Goal: Task Accomplishment & Management: Manage account settings

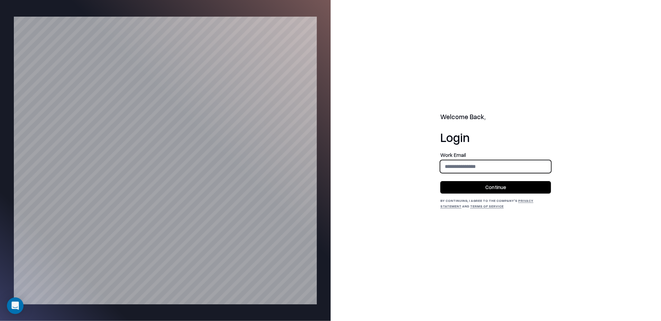
click at [533, 163] on input "email" at bounding box center [496, 166] width 110 height 13
click at [0, 320] on com-1password-button at bounding box center [0, 321] width 0 height 0
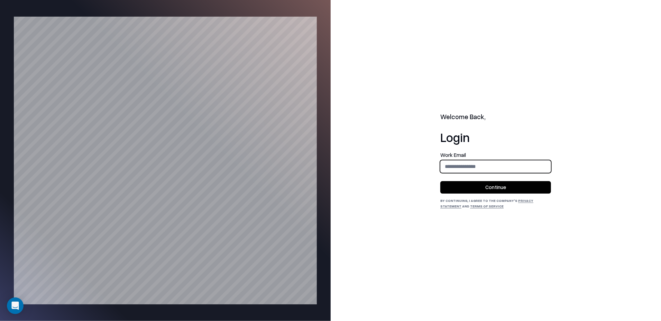
click at [515, 167] on input "email" at bounding box center [496, 166] width 110 height 13
click at [501, 165] on input "email" at bounding box center [496, 166] width 110 height 13
click at [521, 142] on h1 "Login" at bounding box center [495, 137] width 111 height 14
click at [501, 168] on input "email" at bounding box center [496, 166] width 110 height 13
drag, startPoint x: 503, startPoint y: 149, endPoint x: 496, endPoint y: 169, distance: 20.7
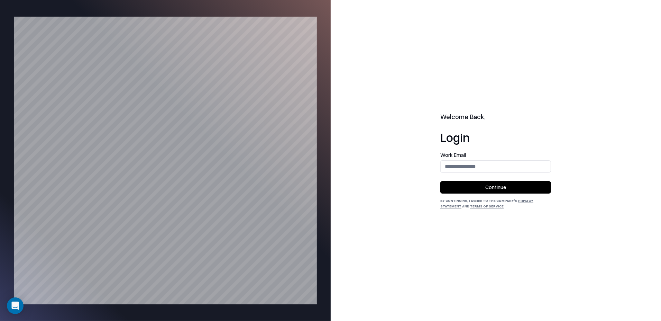
click at [503, 150] on div "Welcome Back, Login Work Email Continue By continuing, I agree to the Company's…" at bounding box center [495, 160] width 111 height 96
click at [496, 170] on input "email" at bounding box center [496, 166] width 110 height 13
click at [0, 320] on com-1password-button at bounding box center [0, 321] width 0 height 0
click at [518, 165] on input "email" at bounding box center [496, 166] width 110 height 13
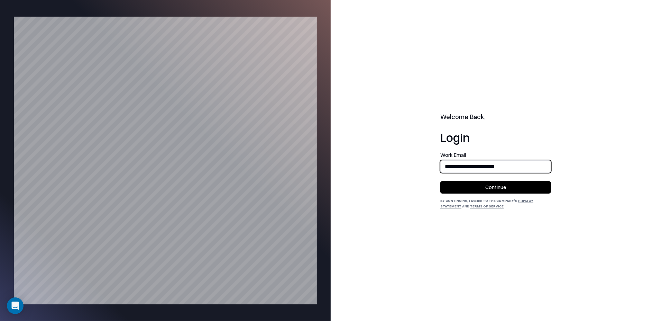
type input "**********"
click at [558, 124] on div "**********" at bounding box center [496, 160] width 331 height 321
click at [514, 184] on button "Continue" at bounding box center [495, 187] width 111 height 12
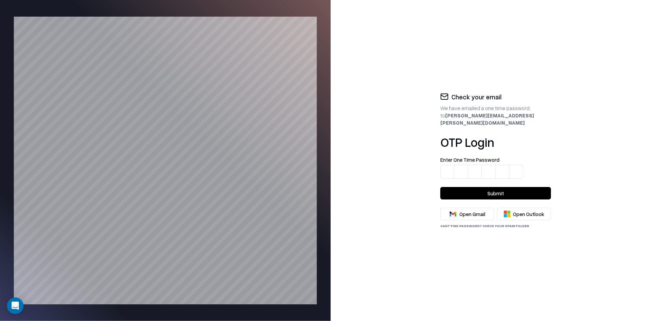
click at [446, 170] on input at bounding box center [495, 168] width 111 height 22
type input "******"
click at [482, 187] on button "Submit" at bounding box center [495, 193] width 111 height 12
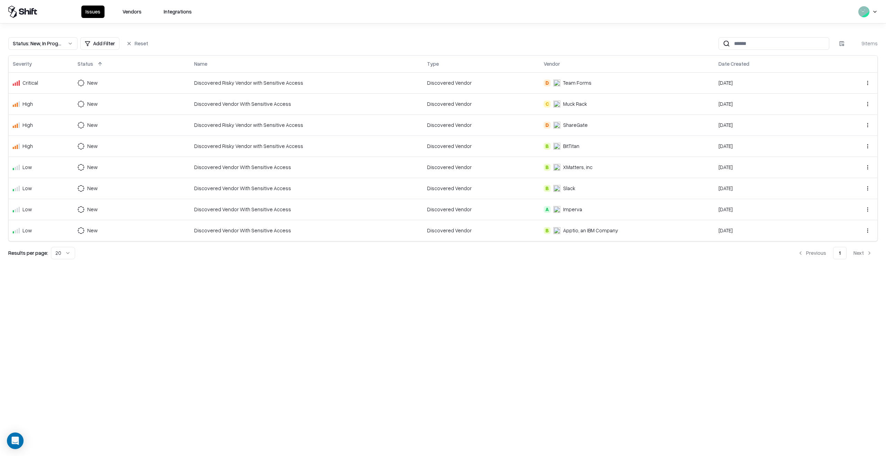
click at [155, 320] on div "Issues Vendors Integrations Status : New, In Progress Add Filter Reset 9 items …" at bounding box center [443, 228] width 886 height 456
click at [583, 105] on div "Muck Rack" at bounding box center [575, 103] width 24 height 7
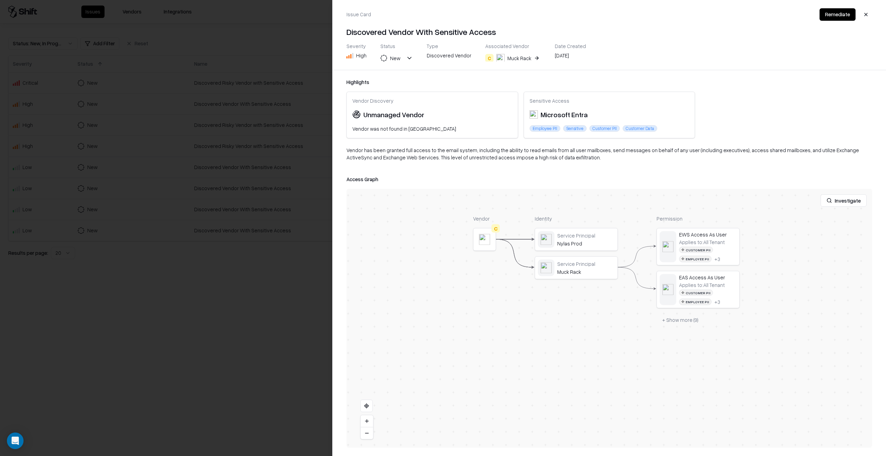
drag, startPoint x: 570, startPoint y: 389, endPoint x: 567, endPoint y: 340, distance: 48.5
click at [567, 320] on div "Vendor C Identity Service Principal Nylas Prod Service Principal Muck Rack Perm…" at bounding box center [609, 318] width 526 height 259
click at [0, 0] on div at bounding box center [0, 0] width 0 height 0
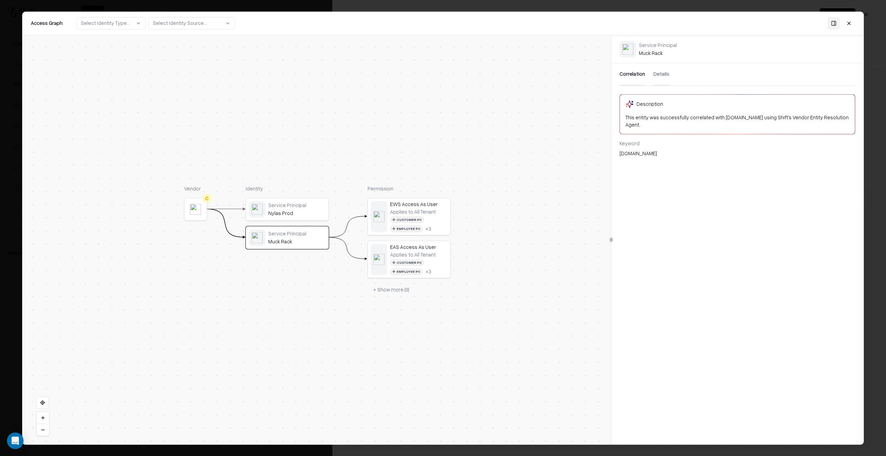
click at [302, 216] on div "Nylas Prod" at bounding box center [296, 213] width 57 height 6
click at [385, 290] on button "+ Show more ( 9 )" at bounding box center [390, 290] width 47 height 12
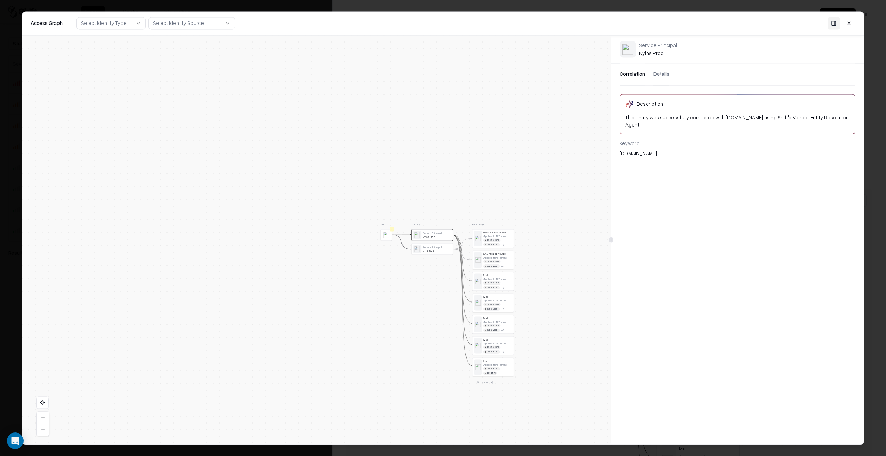
click at [44, 320] on button at bounding box center [43, 418] width 12 height 12
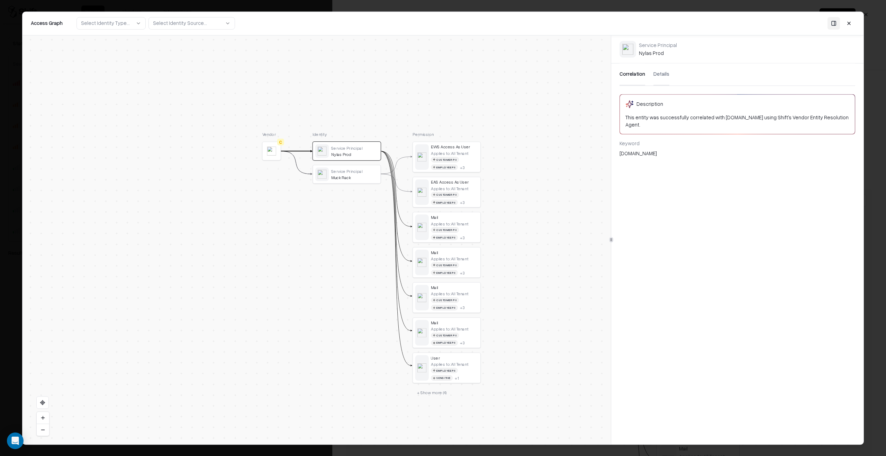
click at [42, 320] on button at bounding box center [43, 418] width 12 height 12
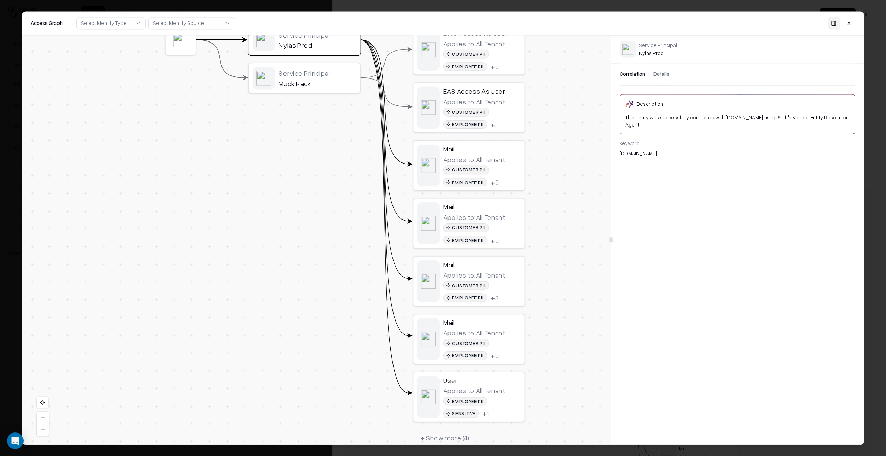
drag, startPoint x: 389, startPoint y: 335, endPoint x: 327, endPoint y: 281, distance: 81.6
click at [455, 320] on button "+ Show more ( 4 )" at bounding box center [445, 438] width 64 height 17
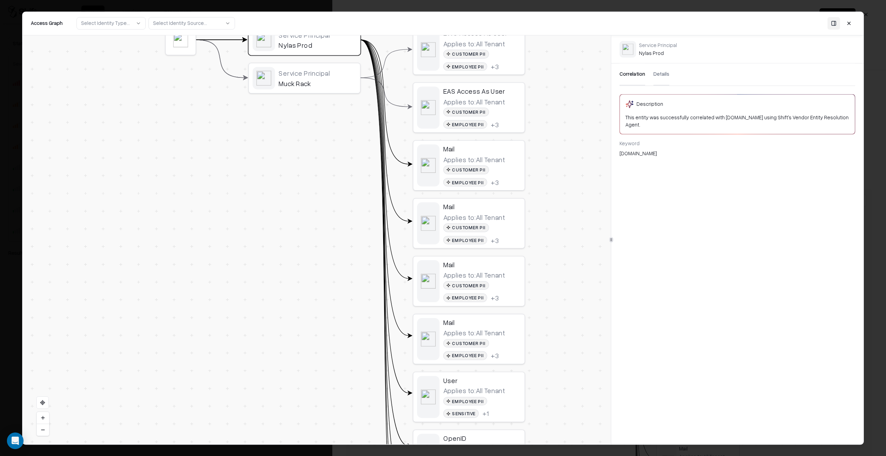
click at [43, 320] on button at bounding box center [43, 430] width 12 height 12
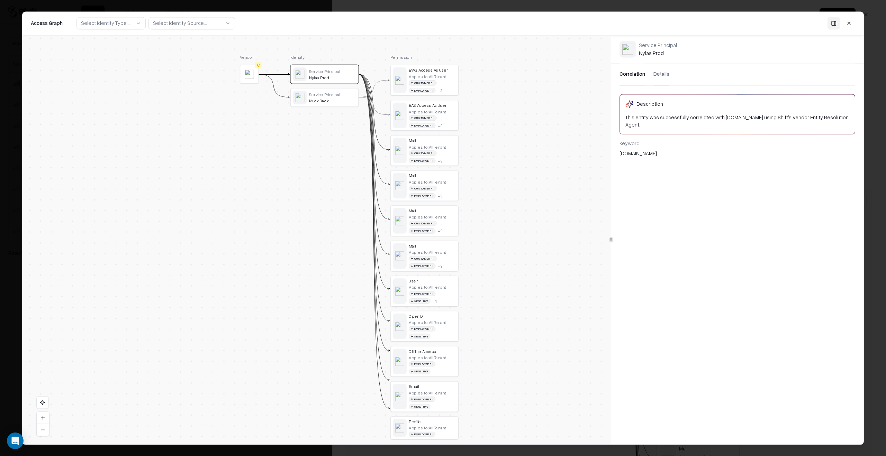
drag, startPoint x: 206, startPoint y: 346, endPoint x: 213, endPoint y: 316, distance: 31.2
click at [213, 316] on div "Vendor C Identity Service Principal Nylas Prod Service Principal Muck Rack Perm…" at bounding box center [316, 239] width 588 height 409
click at [336, 99] on div "Muck Rack" at bounding box center [332, 100] width 47 height 5
click at [332, 82] on div "Service Principal Nylas Prod" at bounding box center [324, 74] width 67 height 18
click at [441, 144] on div "Applies to: All Tenant" at bounding box center [427, 146] width 37 height 5
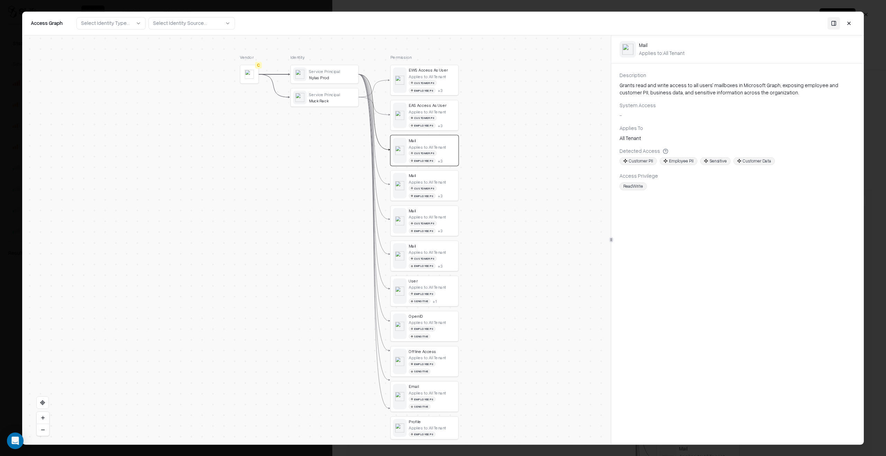
click at [316, 77] on div "Nylas Prod" at bounding box center [332, 77] width 47 height 5
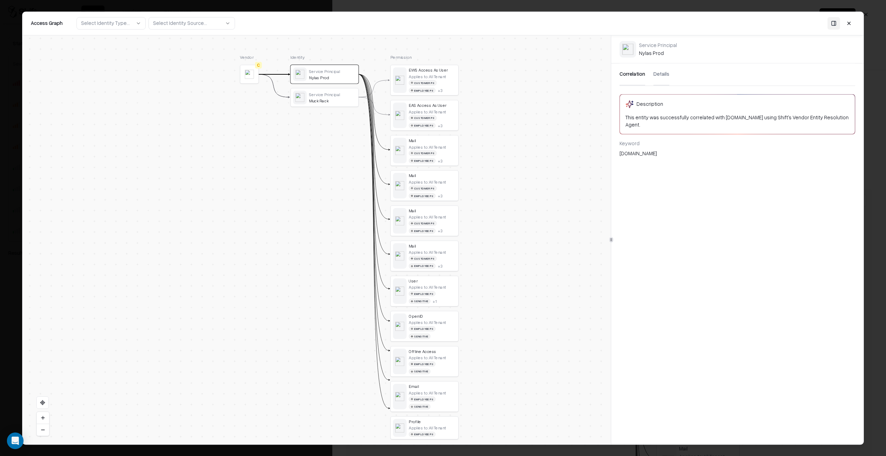
click at [661, 79] on button "Details" at bounding box center [661, 74] width 16 height 22
click at [434, 141] on div "Mail" at bounding box center [432, 140] width 47 height 5
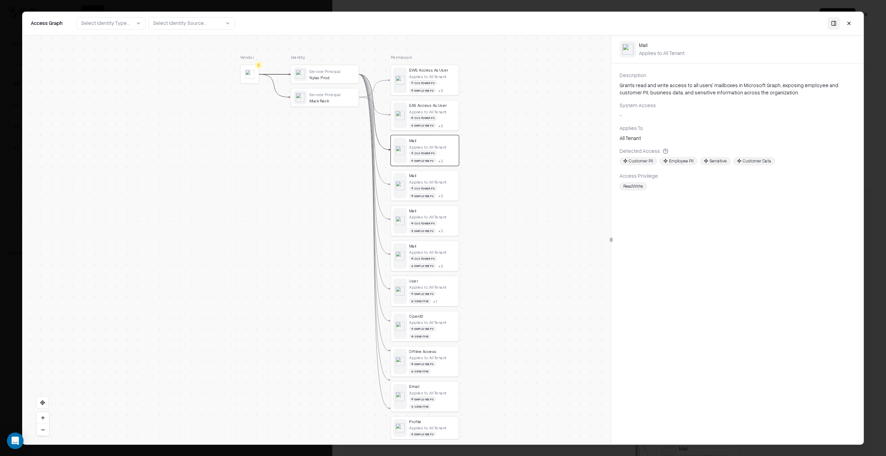
click at [661, 24] on button at bounding box center [848, 23] width 12 height 12
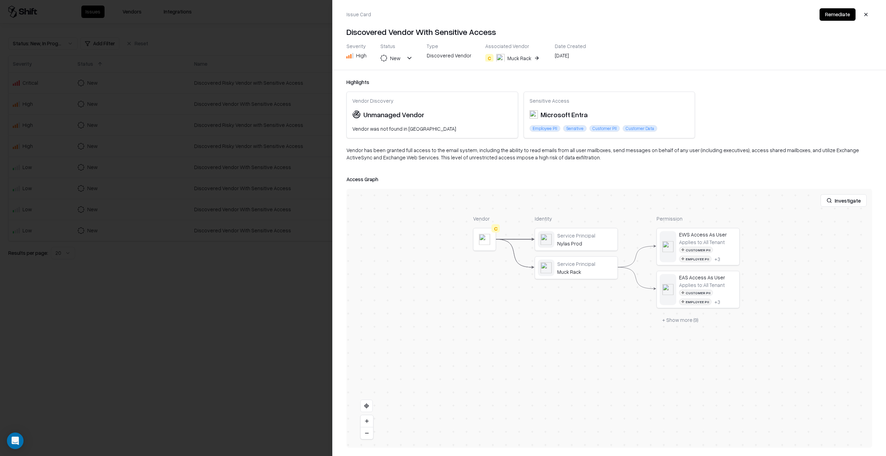
click at [661, 13] on button "button" at bounding box center [865, 14] width 12 height 12
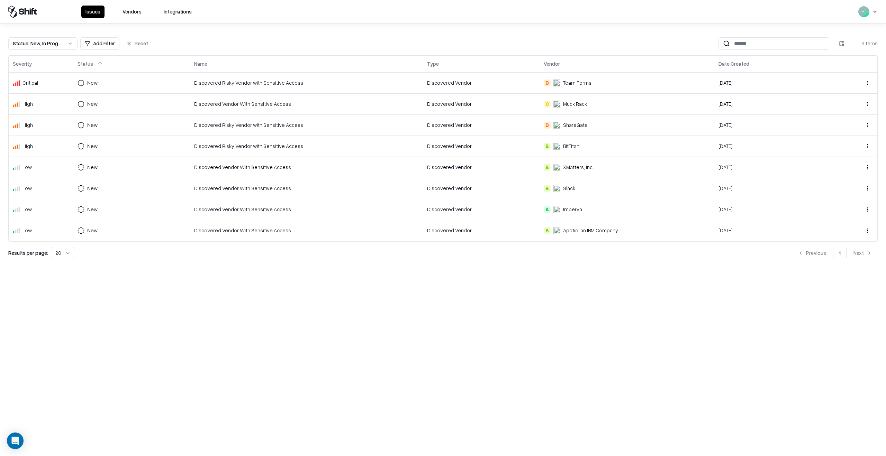
click at [363, 302] on div "Issues Vendors Integrations Status : New, In Progress Add Filter Reset 9 items …" at bounding box center [443, 228] width 886 height 456
click at [401, 79] on td "Discovered Risky Vendor with Sensitive Access" at bounding box center [306, 82] width 233 height 21
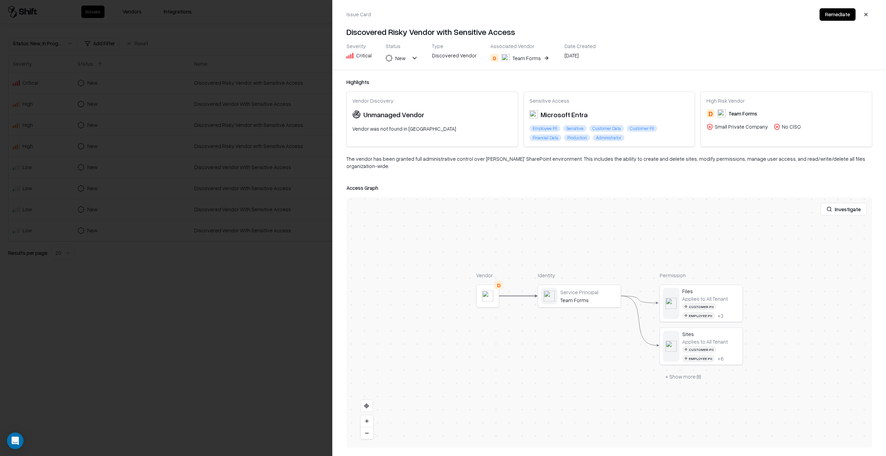
click at [0, 0] on button at bounding box center [0, 0] width 0 height 0
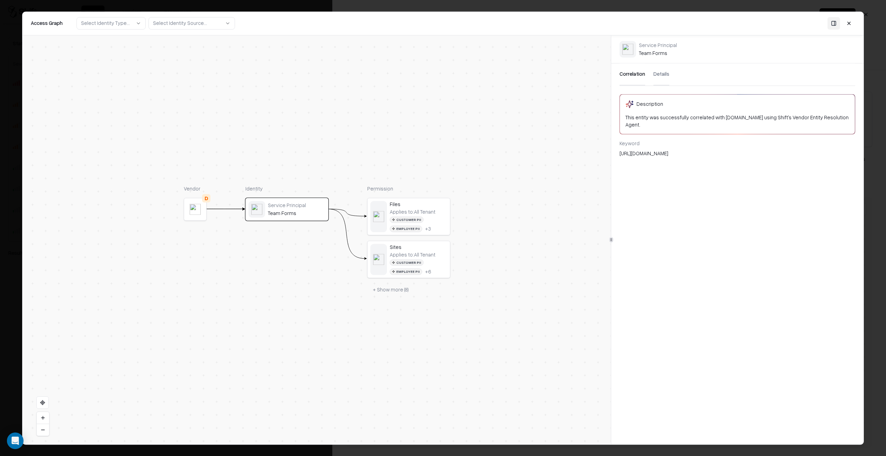
click at [441, 214] on div "Applies to: All Tenant Customer PII Employee PII + 3" at bounding box center [418, 220] width 57 height 23
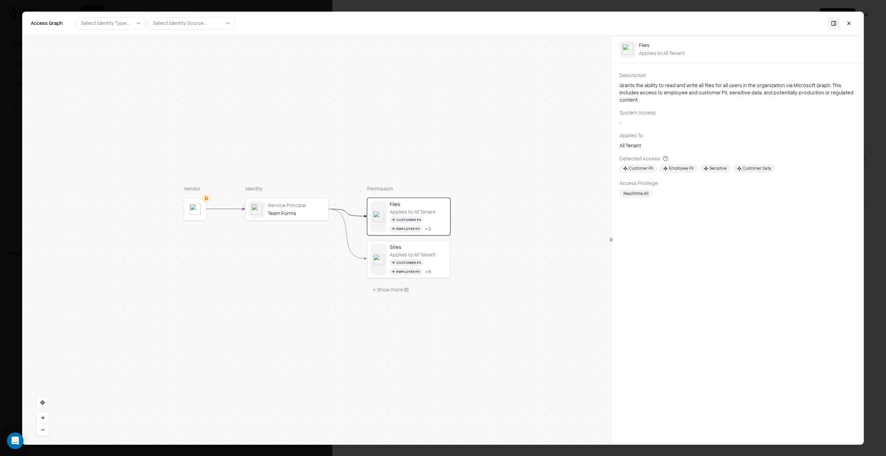
click at [436, 256] on div "Applies to: All Tenant Customer PII Employee PII + 6" at bounding box center [418, 263] width 57 height 23
click at [398, 288] on button "+ Show more ( 8 )" at bounding box center [390, 289] width 47 height 12
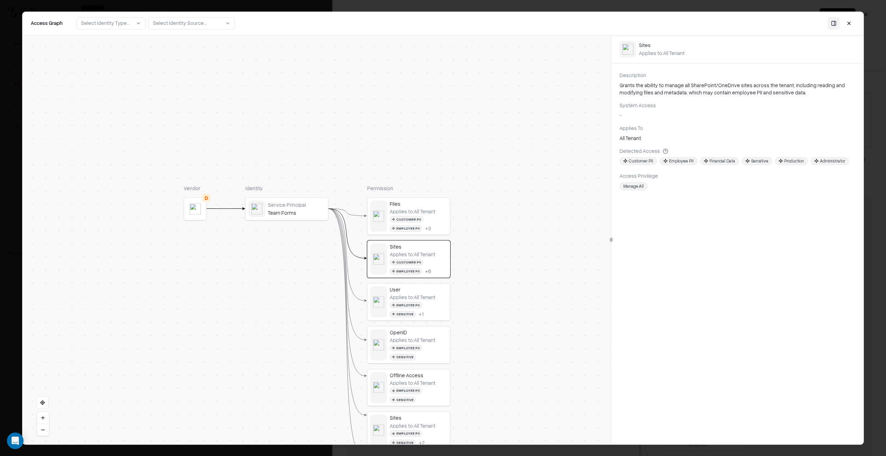
click at [314, 215] on div "Team Forms" at bounding box center [296, 213] width 57 height 6
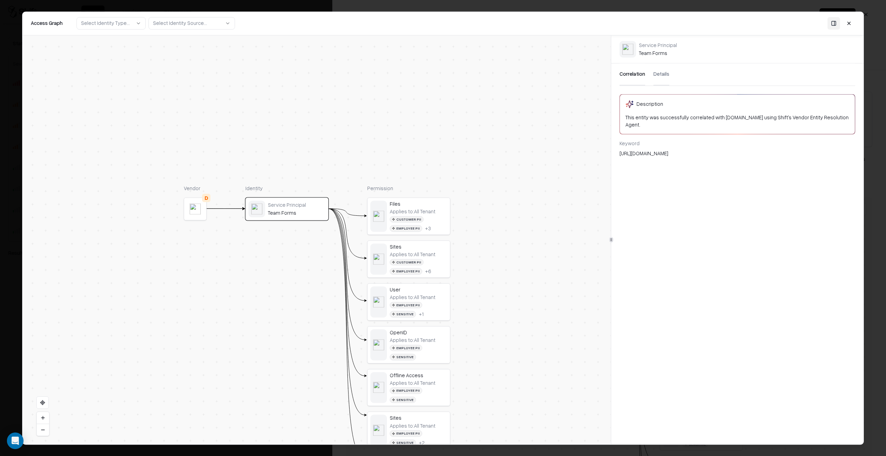
click at [441, 205] on div "Files" at bounding box center [418, 204] width 57 height 6
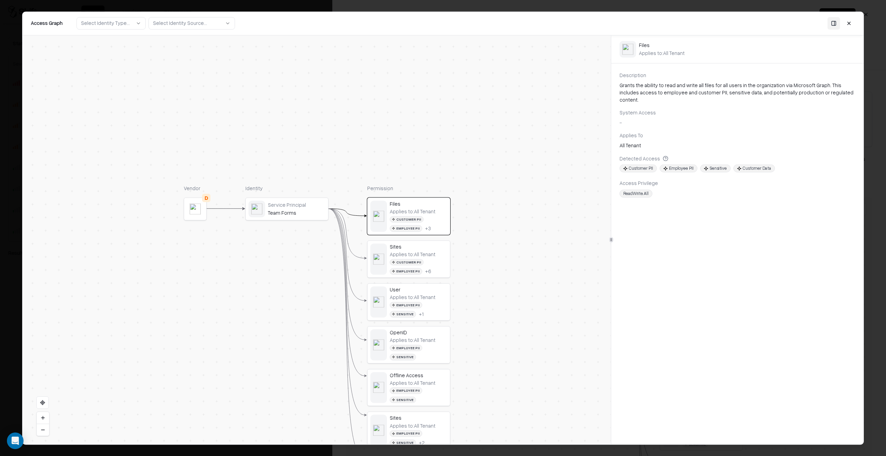
click at [661, 21] on button at bounding box center [848, 23] width 12 height 12
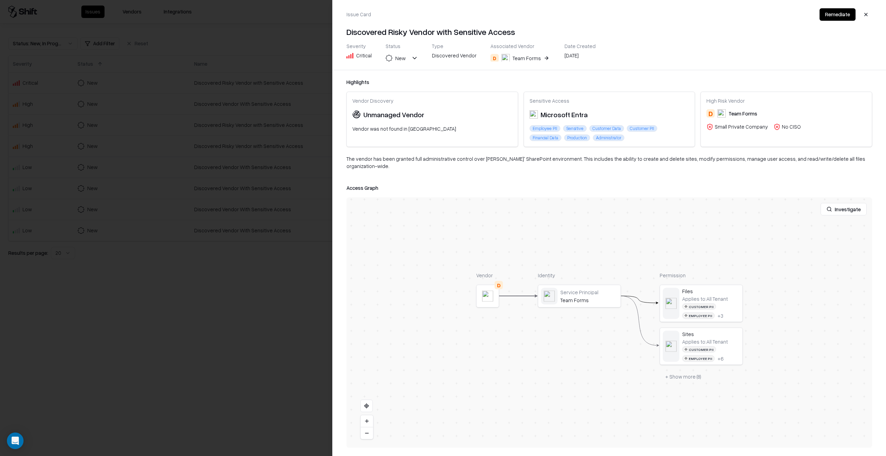
click at [661, 13] on button "button" at bounding box center [865, 14] width 12 height 12
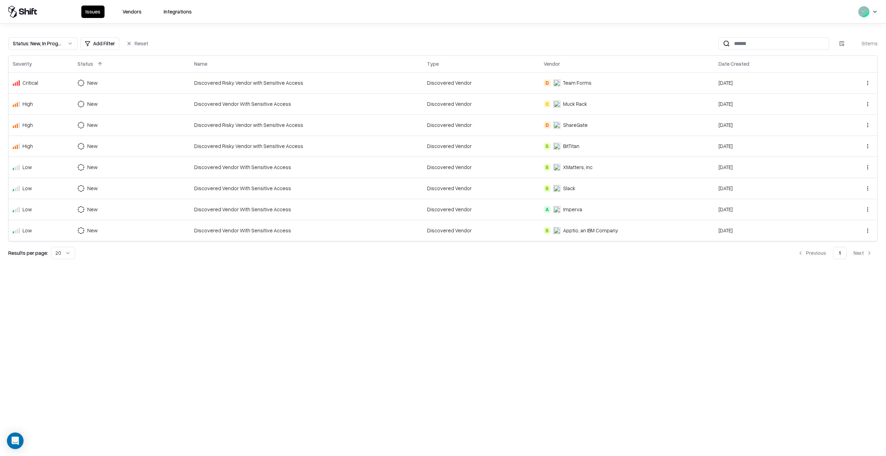
click at [239, 170] on td "Discovered Vendor With Sensitive Access" at bounding box center [306, 167] width 233 height 21
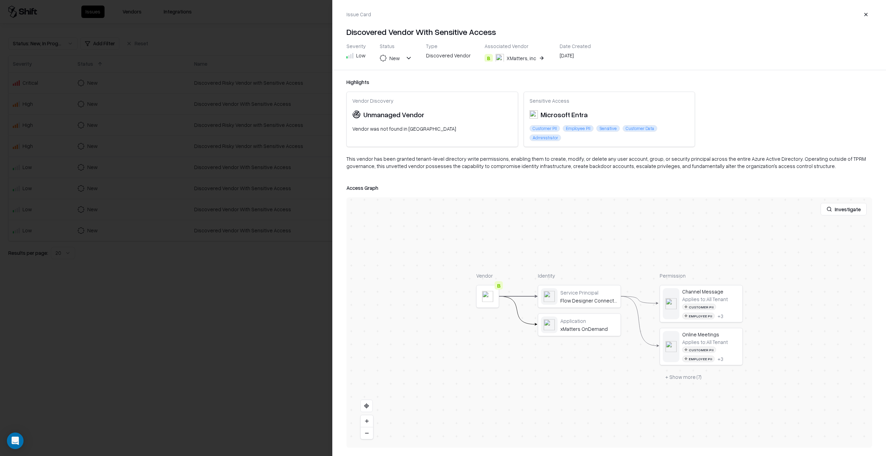
click at [0, 0] on button at bounding box center [0, 0] width 0 height 0
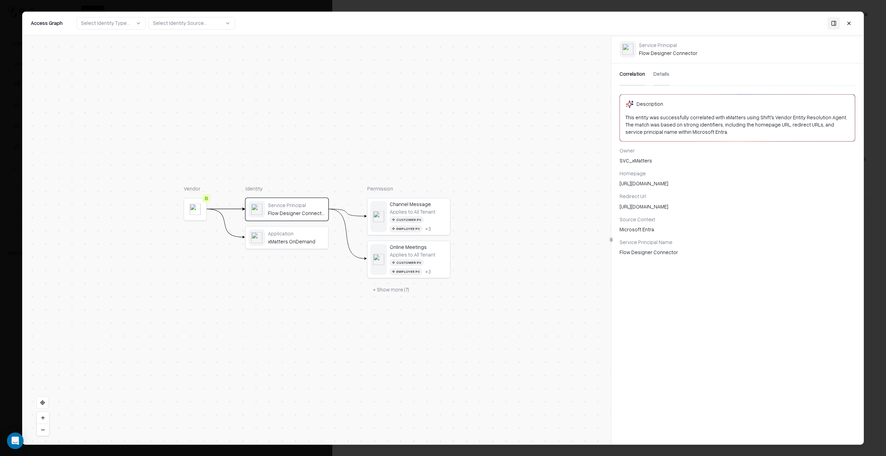
click at [661, 74] on button "Details" at bounding box center [661, 74] width 16 height 22
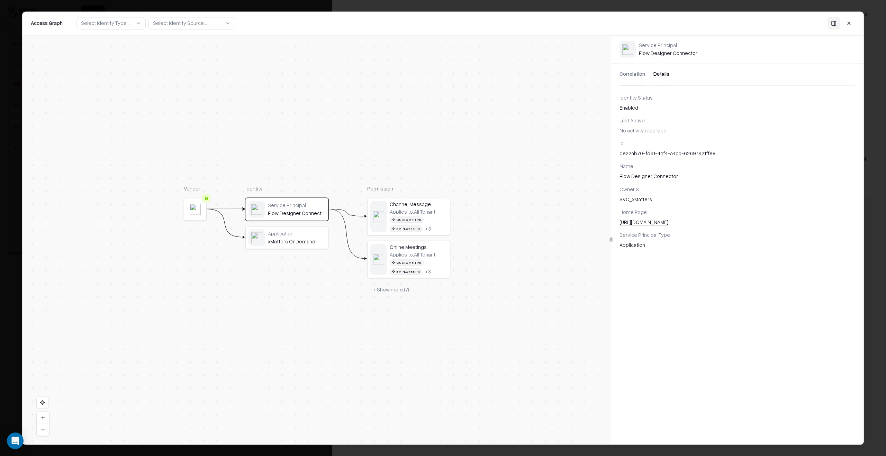
click at [633, 73] on button "Correlation" at bounding box center [632, 74] width 26 height 22
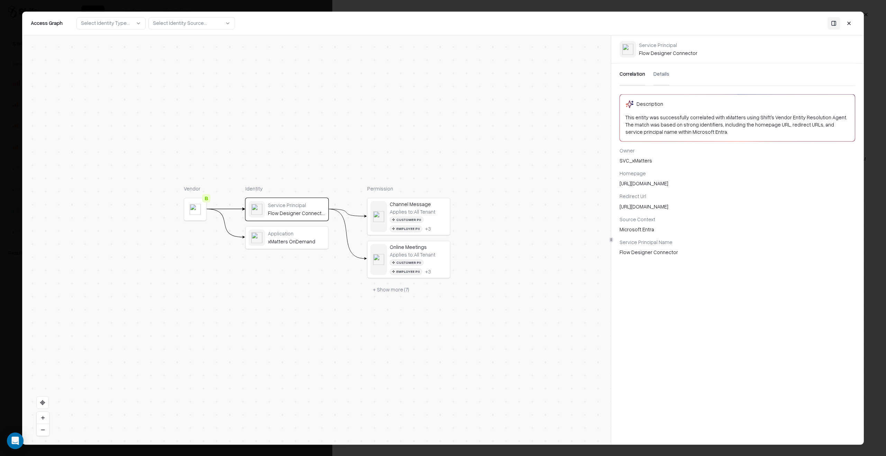
click at [661, 22] on div "Access Graph Select Identity Type... Select Identity Source..." at bounding box center [442, 24] width 841 height 24
click at [661, 22] on button at bounding box center [848, 23] width 12 height 12
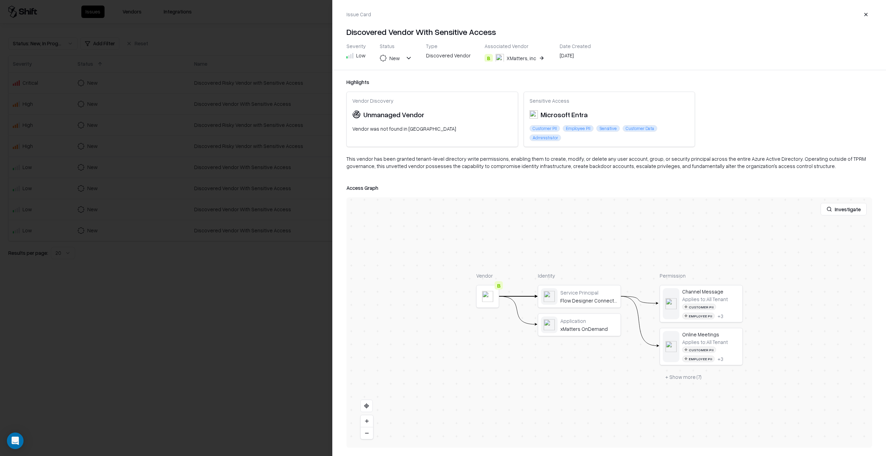
click at [661, 12] on button "button" at bounding box center [865, 14] width 12 height 12
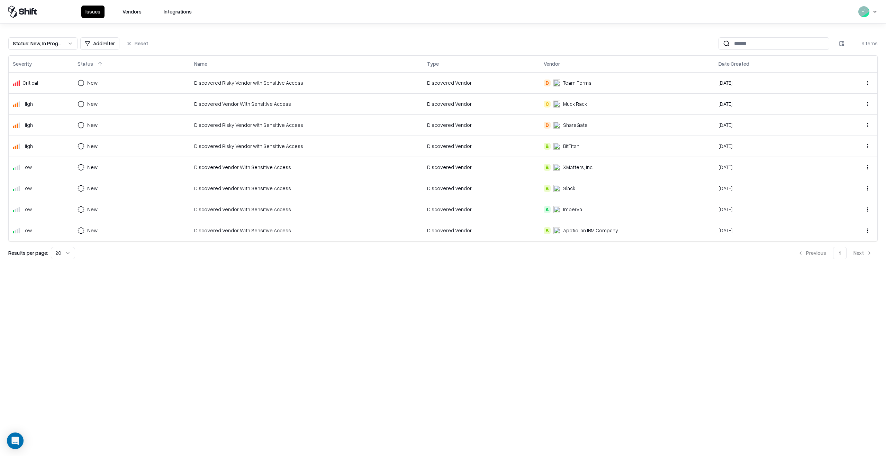
click at [428, 185] on div "Discovered Vendor" at bounding box center [481, 188] width 108 height 7
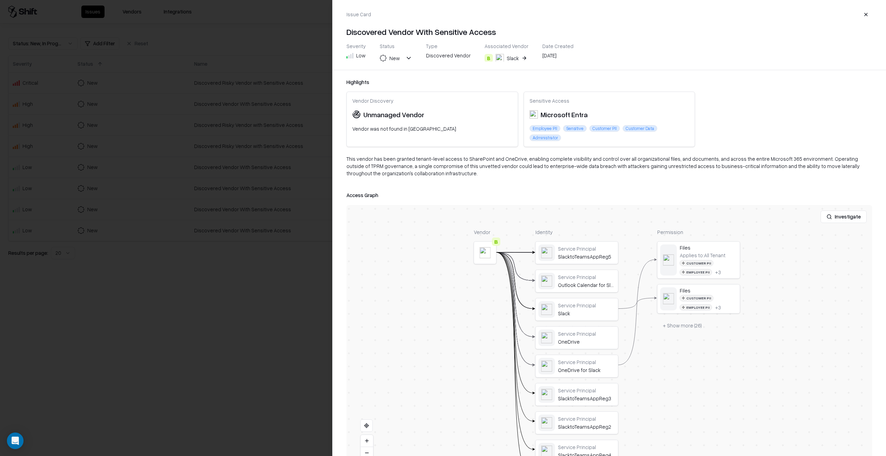
click at [661, 16] on button "button" at bounding box center [865, 14] width 12 height 12
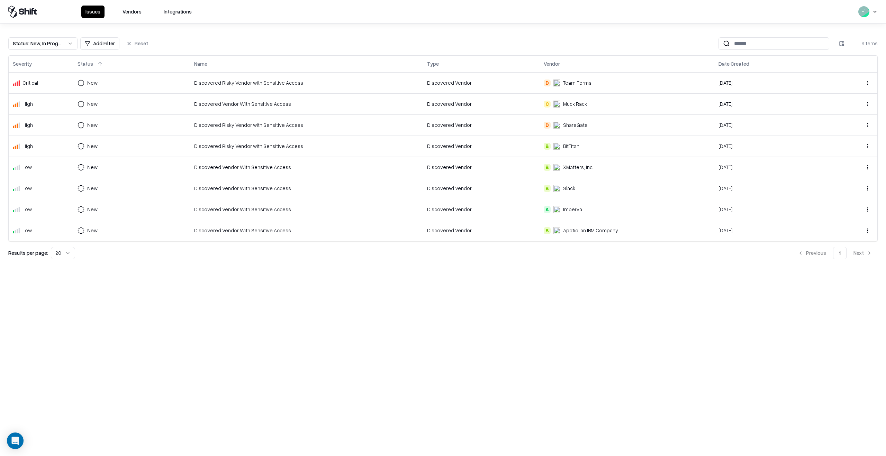
click at [411, 230] on div "Discovered Vendor With Sensitive Access" at bounding box center [306, 230] width 225 height 7
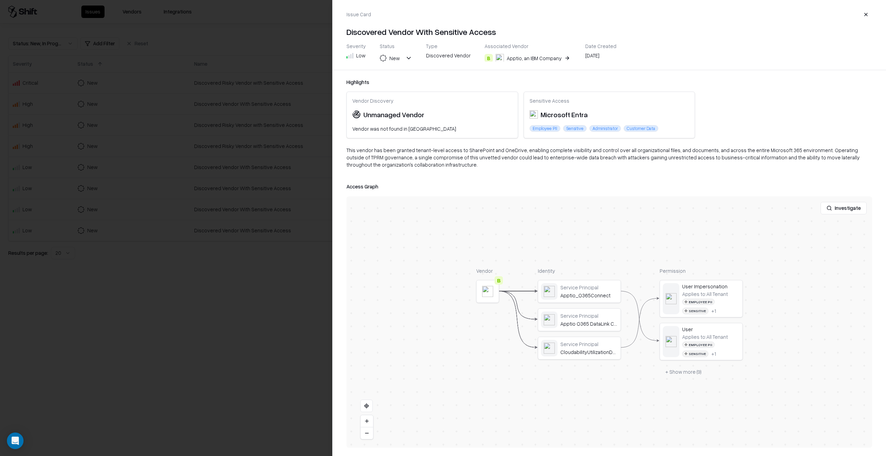
click at [661, 15] on button "button" at bounding box center [865, 14] width 12 height 12
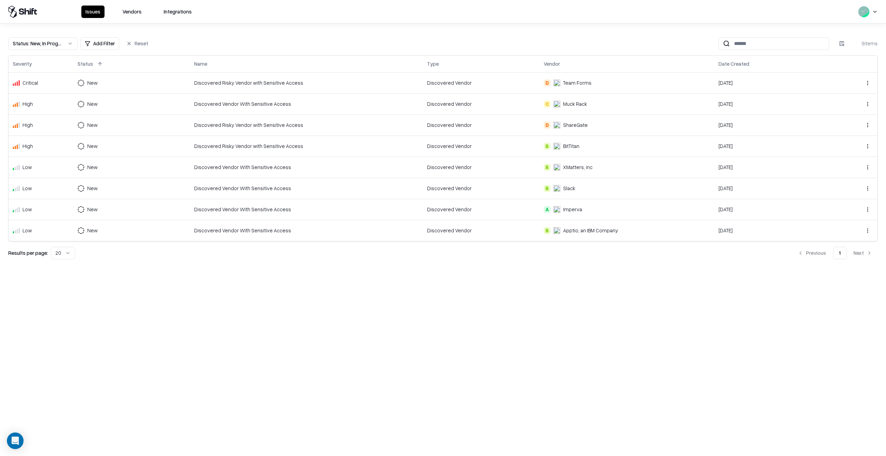
click at [392, 127] on div "Discovered Risky Vendor with Sensitive Access" at bounding box center [306, 124] width 225 height 7
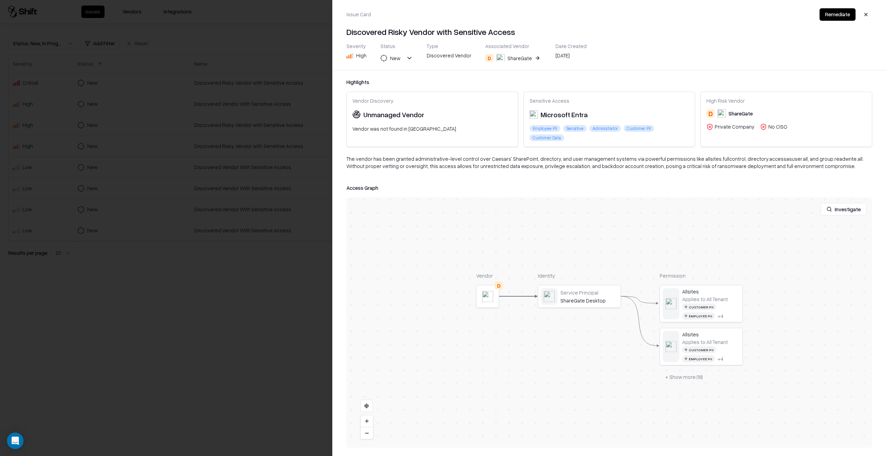
click at [661, 17] on button "button" at bounding box center [865, 14] width 12 height 12
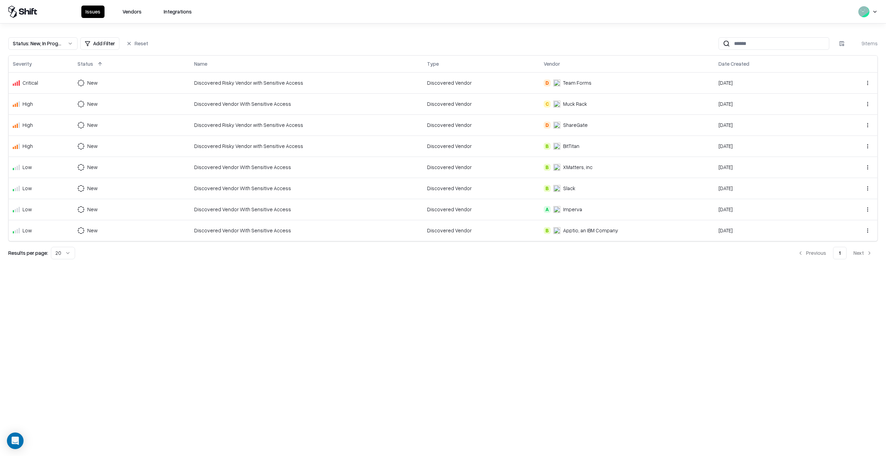
click at [329, 149] on div "Discovered Risky Vendor with Sensitive Access" at bounding box center [306, 146] width 225 height 7
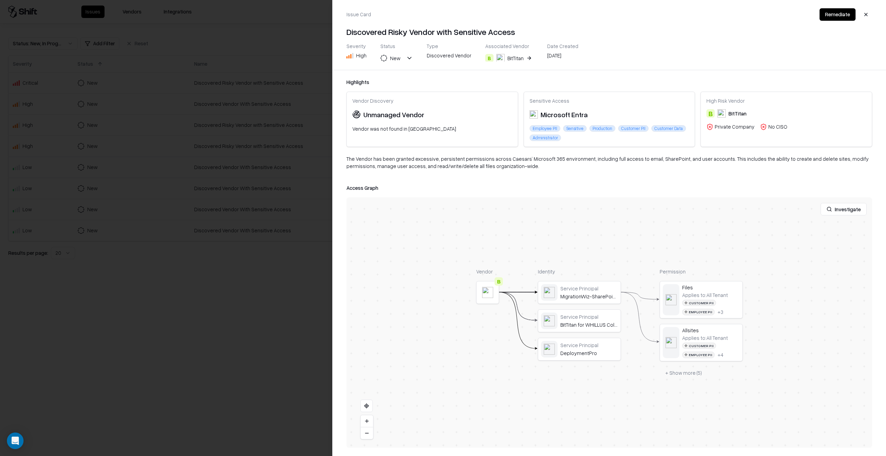
click at [661, 13] on button "button" at bounding box center [865, 14] width 12 height 12
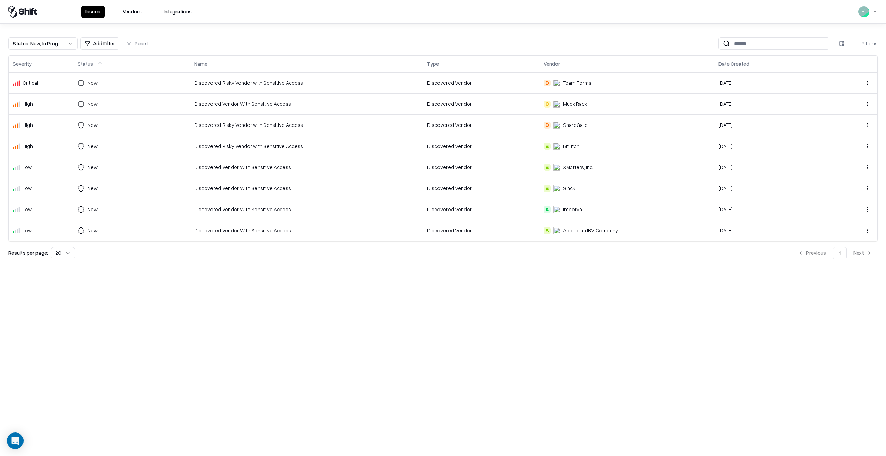
click at [359, 173] on td "Discovered Vendor With Sensitive Access" at bounding box center [306, 167] width 233 height 21
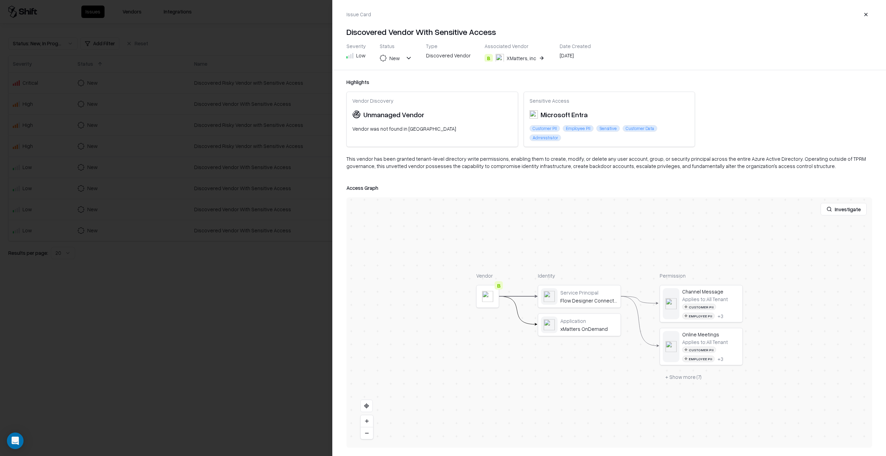
click at [661, 13] on button "button" at bounding box center [865, 14] width 12 height 12
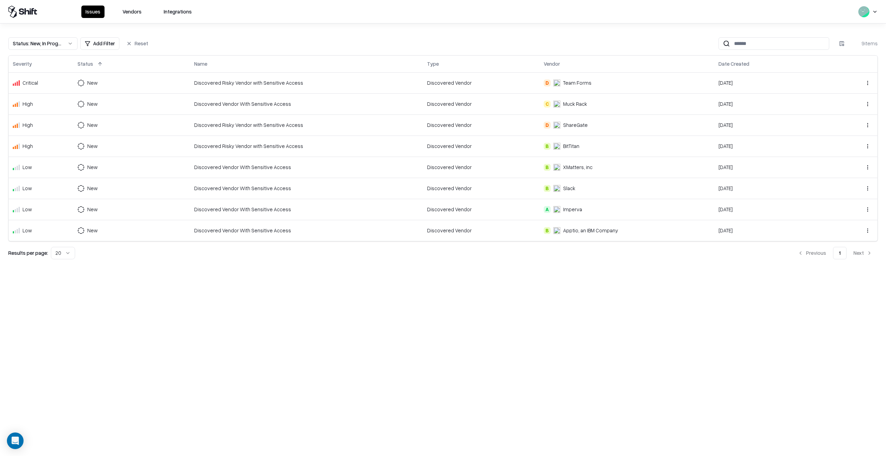
click at [133, 14] on button "Vendors" at bounding box center [131, 12] width 27 height 12
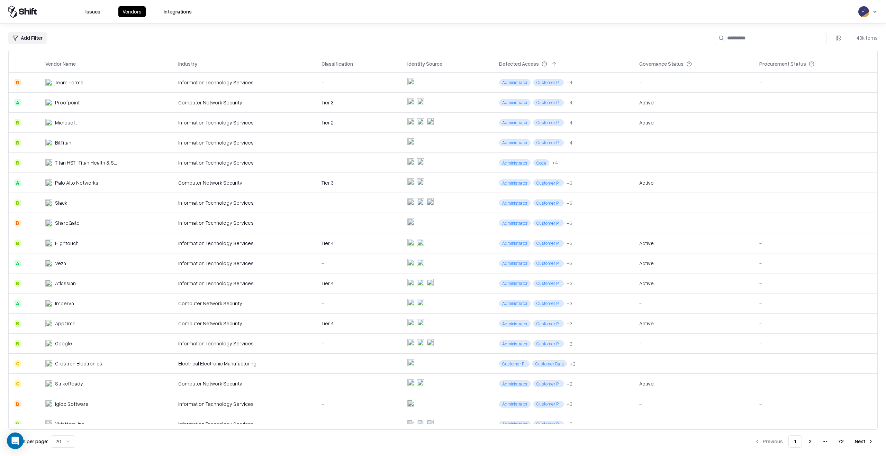
click at [133, 14] on button "Vendors" at bounding box center [131, 11] width 27 height 11
click at [661, 67] on div "Procurement Status" at bounding box center [782, 63] width 47 height 7
click at [661, 64] on div "Procurement Status" at bounding box center [782, 63] width 47 height 7
click at [661, 64] on button at bounding box center [821, 64] width 8 height 8
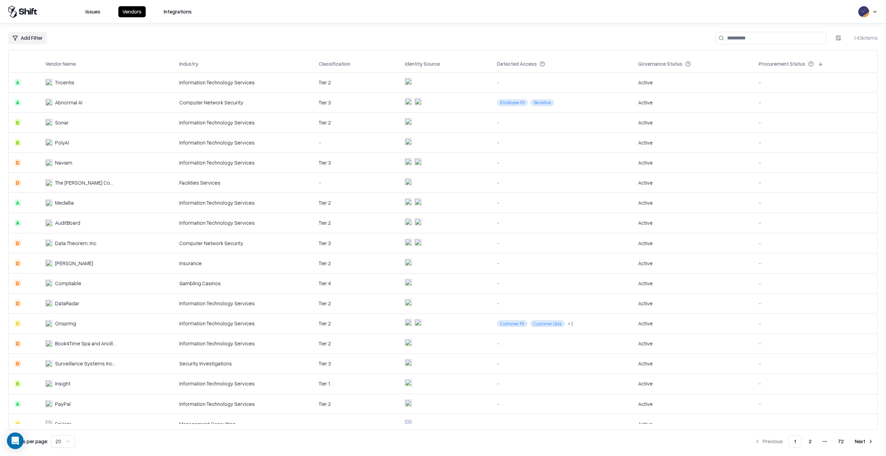
click at [661, 64] on button at bounding box center [820, 64] width 8 height 8
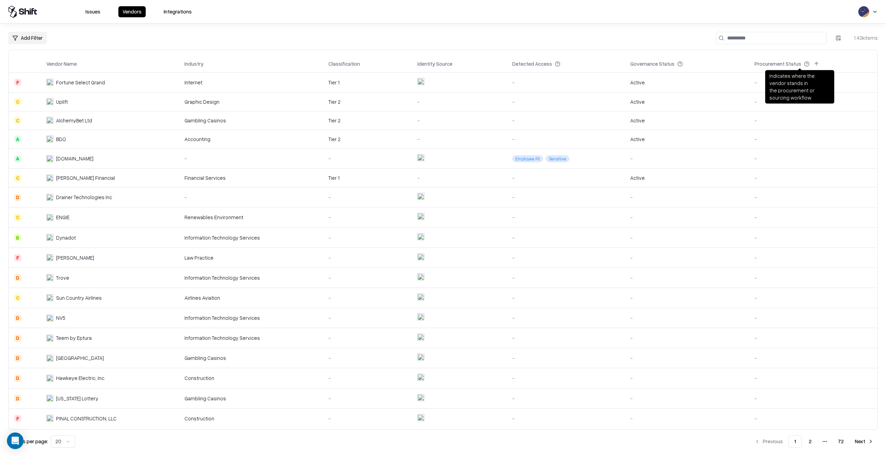
click at [661, 64] on button at bounding box center [816, 64] width 8 height 8
